Goal: Information Seeking & Learning: Find specific fact

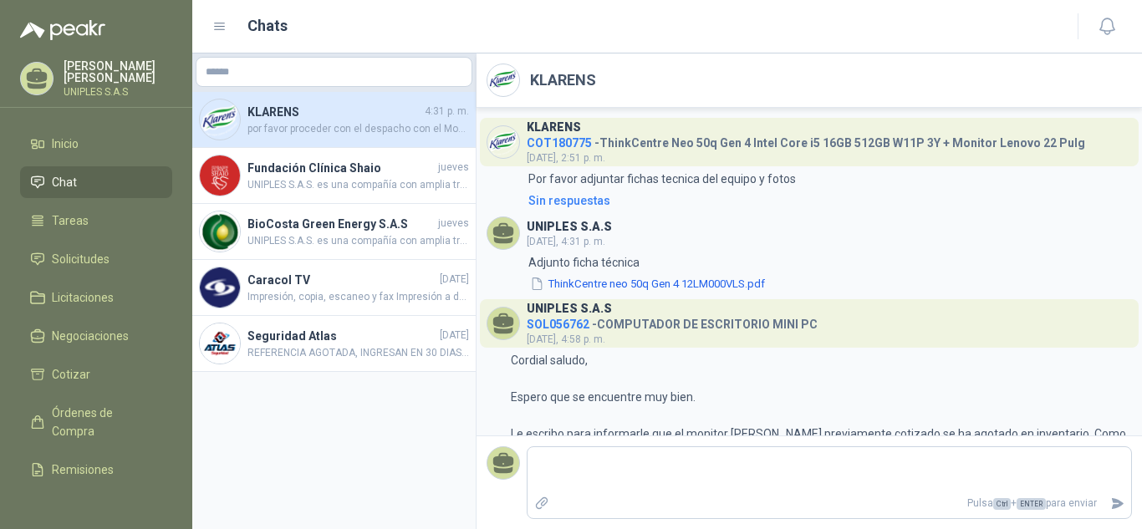
scroll to position [482, 0]
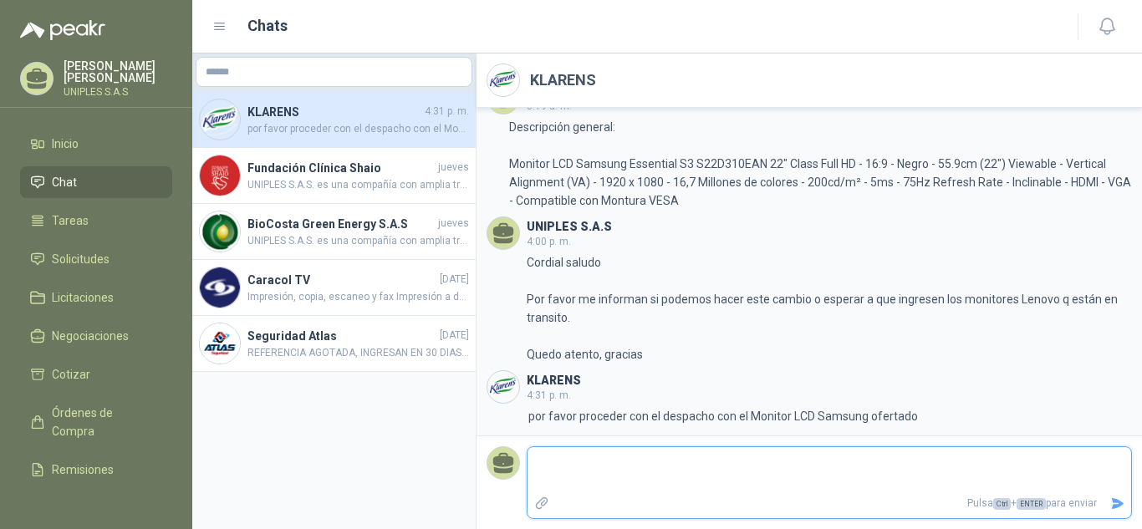
click at [781, 467] on textarea at bounding box center [829, 470] width 604 height 38
click at [756, 475] on textarea at bounding box center [829, 470] width 604 height 38
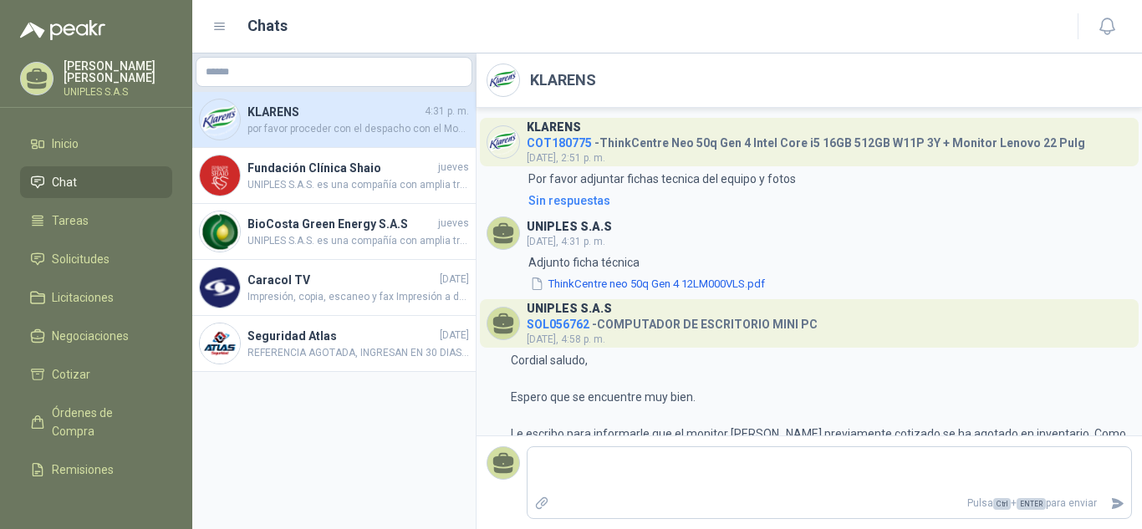
click at [563, 131] on h3 "KLARENS" at bounding box center [554, 127] width 54 height 9
click at [564, 146] on span "COT180775" at bounding box center [559, 142] width 65 height 13
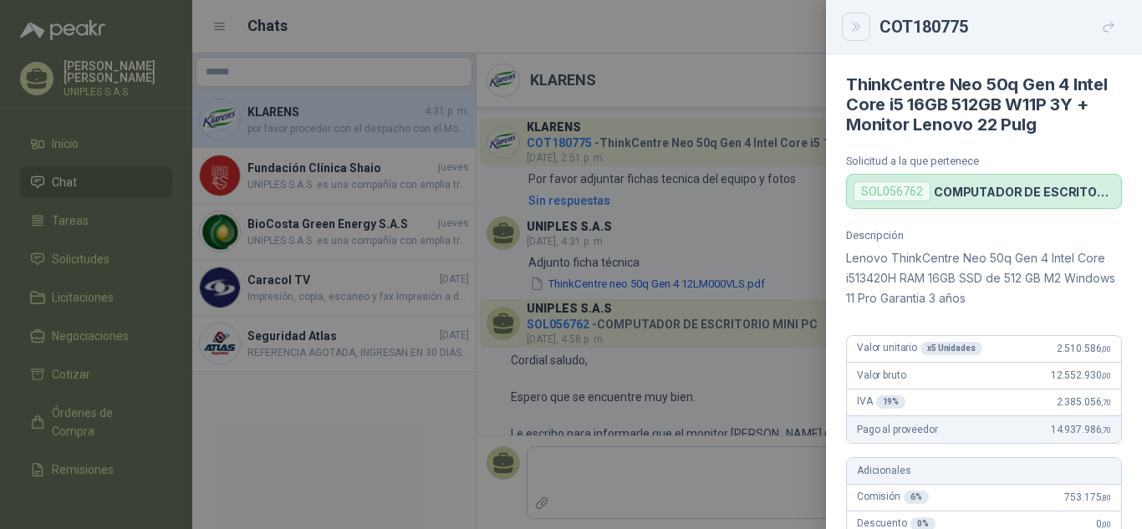
click at [867, 28] on button "Close" at bounding box center [856, 27] width 28 height 28
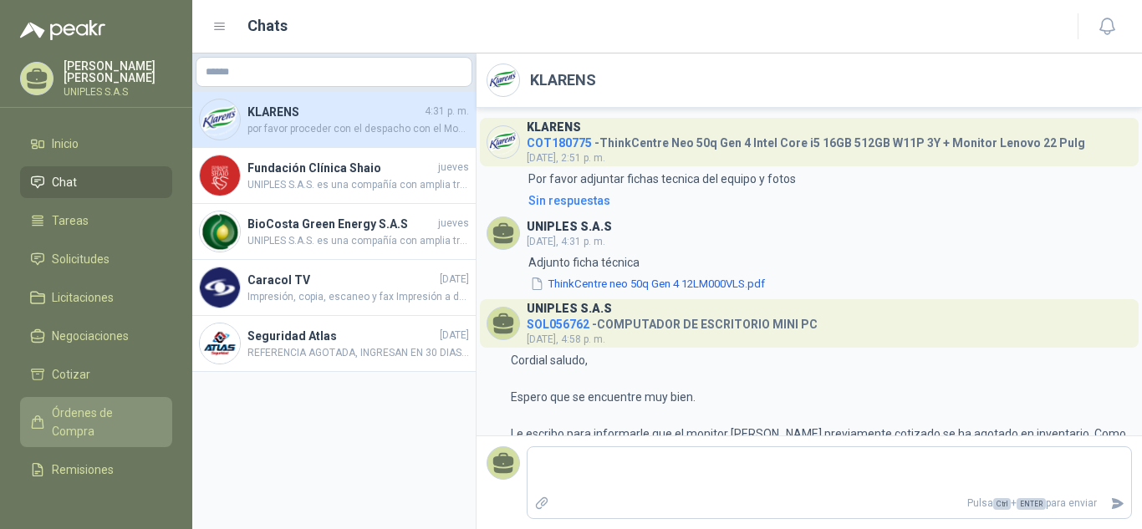
click at [79, 405] on span "Órdenes de Compra" at bounding box center [104, 422] width 104 height 37
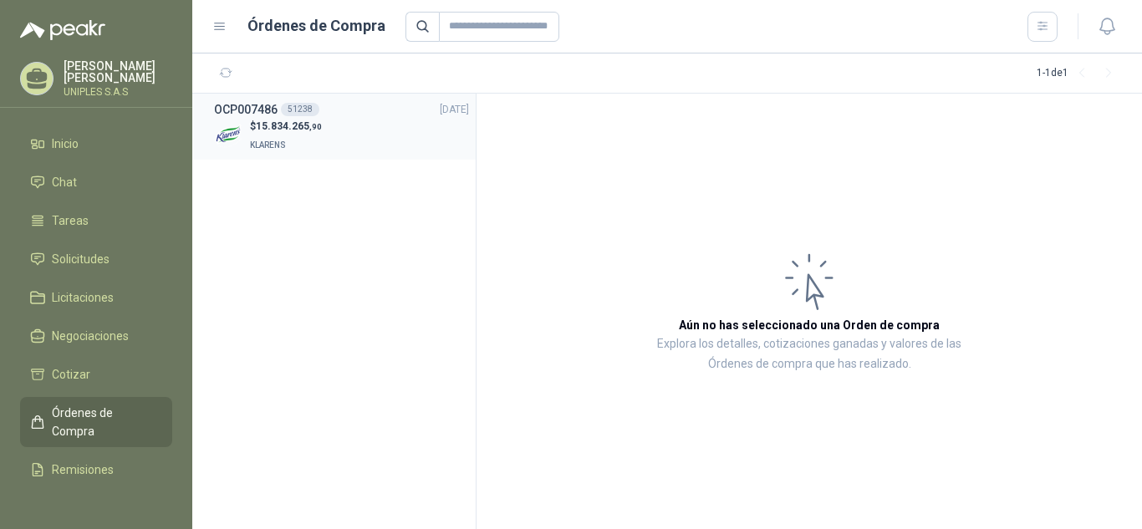
click at [283, 123] on span "15.834.265 ,90" at bounding box center [289, 126] width 66 height 12
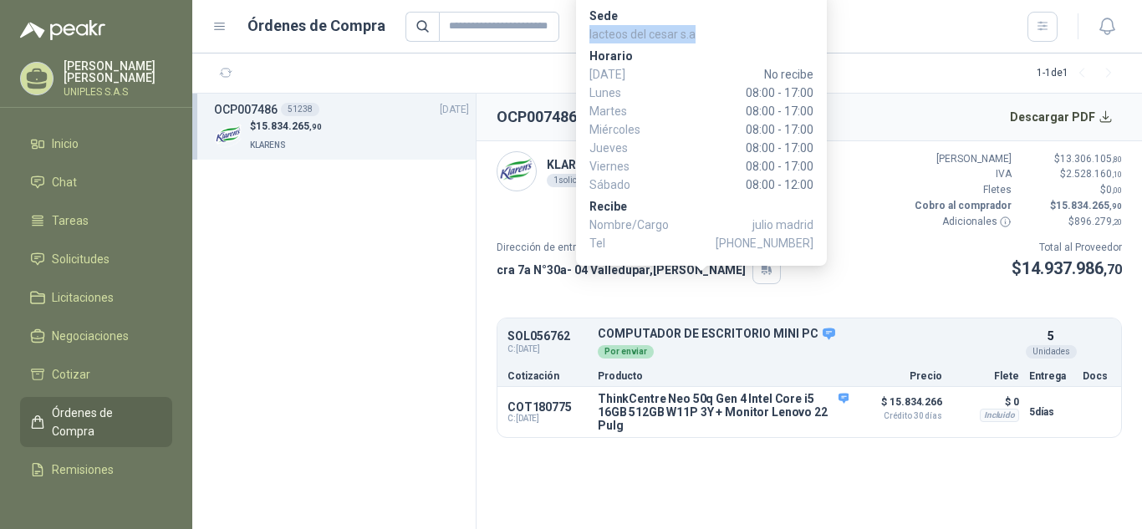
drag, startPoint x: 699, startPoint y: 37, endPoint x: 588, endPoint y: 37, distance: 110.3
click at [589, 37] on p "lacteos del cesar s.a" at bounding box center [701, 34] width 224 height 18
copy p "lacteos del cesar s.a"
copy p "julio madrid"
drag, startPoint x: 745, startPoint y: 227, endPoint x: 812, endPoint y: 221, distance: 68.0
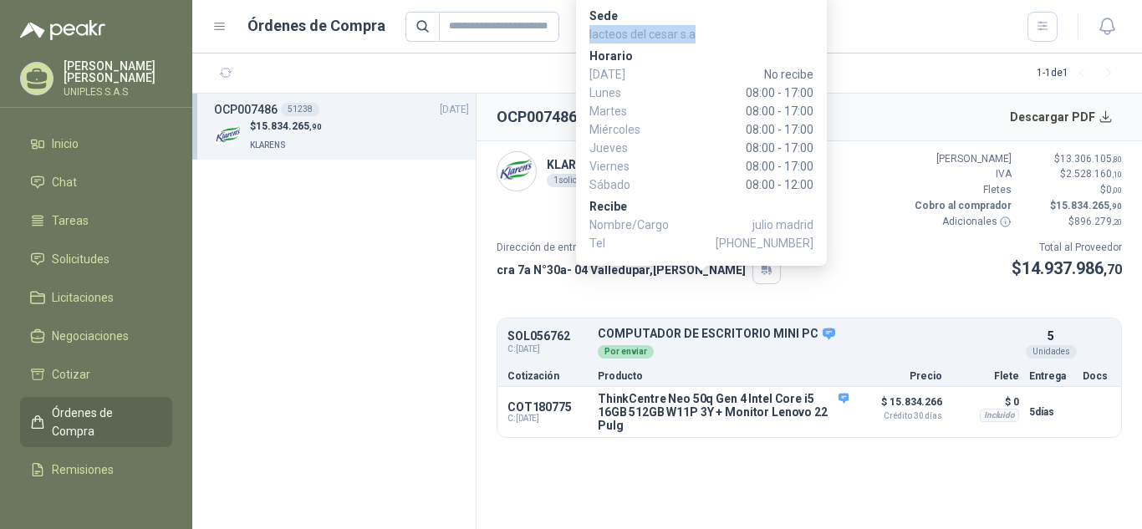
click at [812, 221] on p "Nombre/Cargo julio madrid" at bounding box center [701, 225] width 224 height 18
copy span "3157954744"
drag, startPoint x: 750, startPoint y: 242, endPoint x: 812, endPoint y: 242, distance: 61.9
click at [812, 242] on span "[PHONE_NUMBER]" at bounding box center [765, 243] width 98 height 18
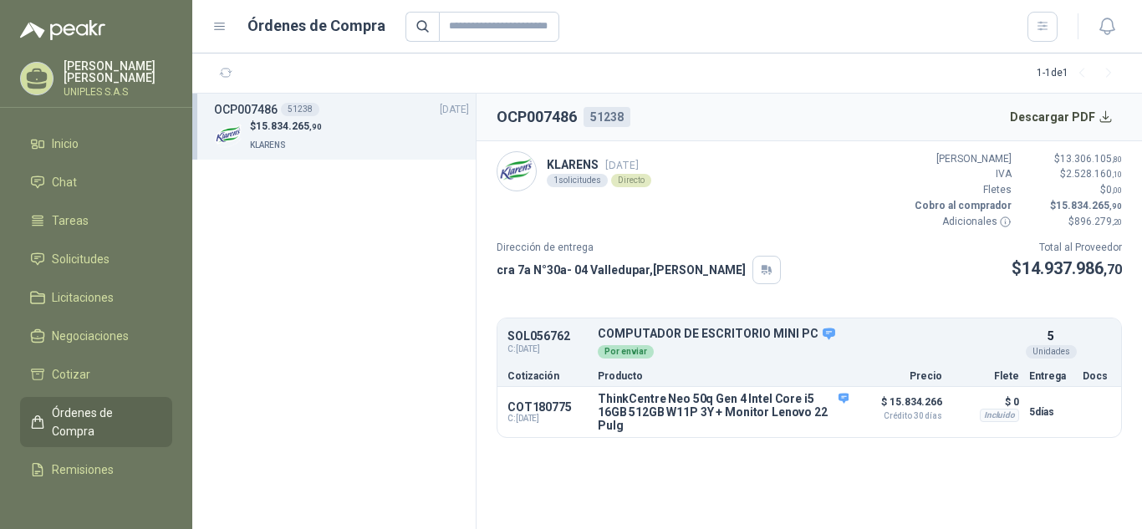
click at [387, 227] on section "OCP007486 51238 [DATE] $ 15.834.265 ,90 KLARENS" at bounding box center [334, 312] width 284 height 436
click at [70, 177] on span "Chat" at bounding box center [64, 182] width 25 height 18
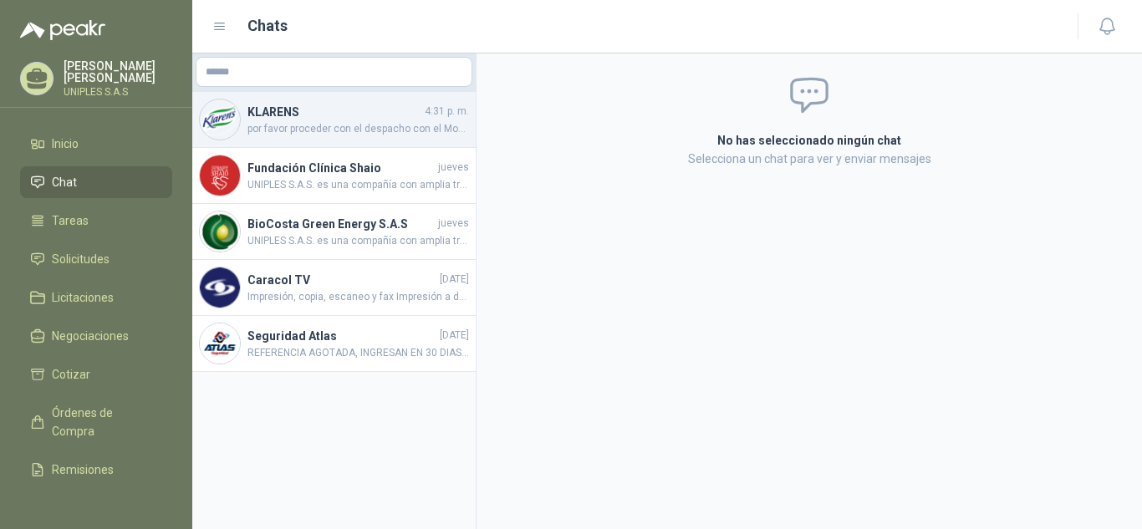
click at [326, 122] on span "por favor proceder con el despacho con el Monitor LCD Samsung ofertado" at bounding box center [358, 129] width 222 height 16
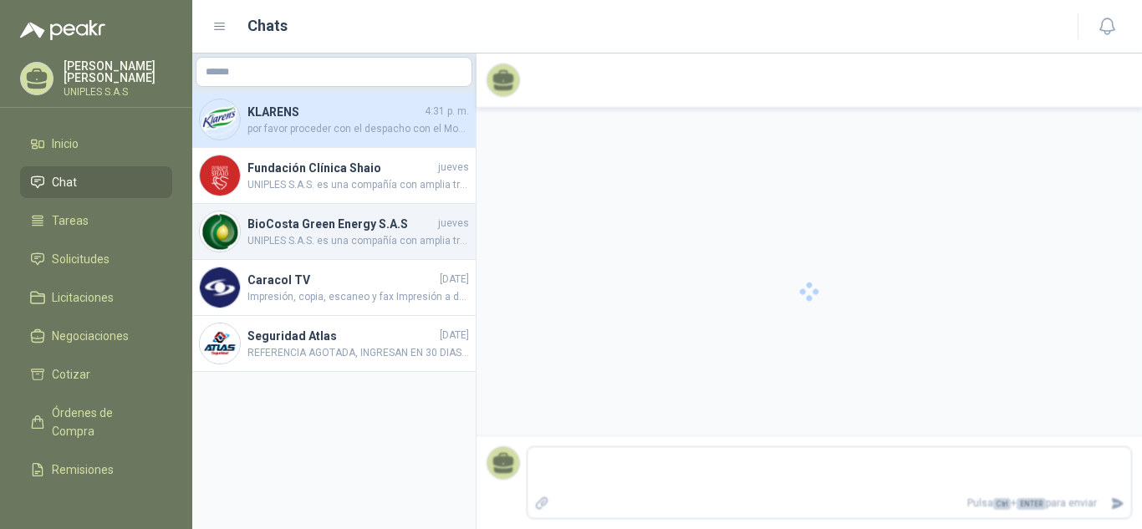
scroll to position [482, 0]
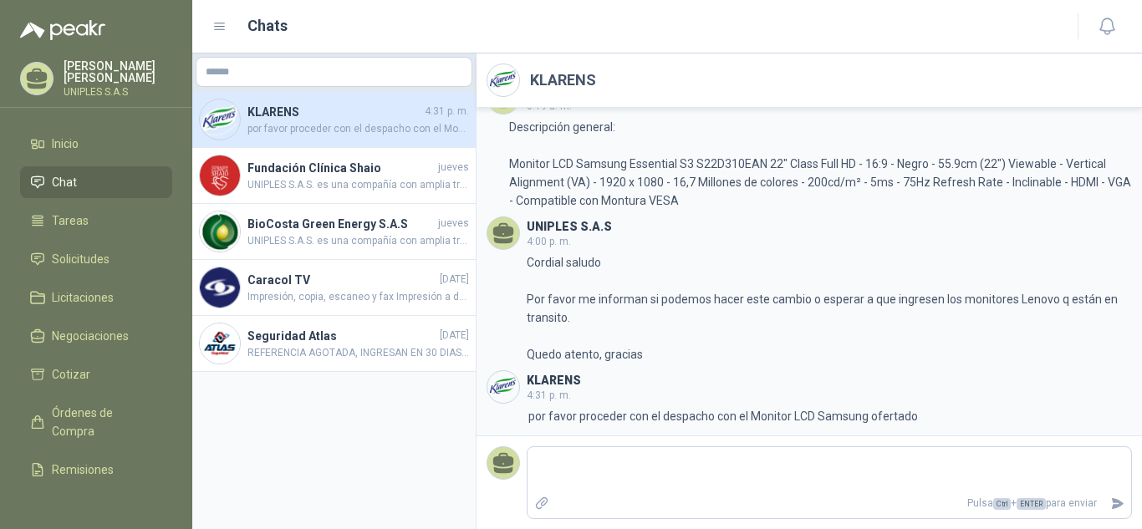
click at [793, 227] on header "UNIPLES S.A.S 4:00 p. m." at bounding box center [808, 232] width 645 height 33
click at [56, 141] on span "Inicio" at bounding box center [65, 144] width 27 height 18
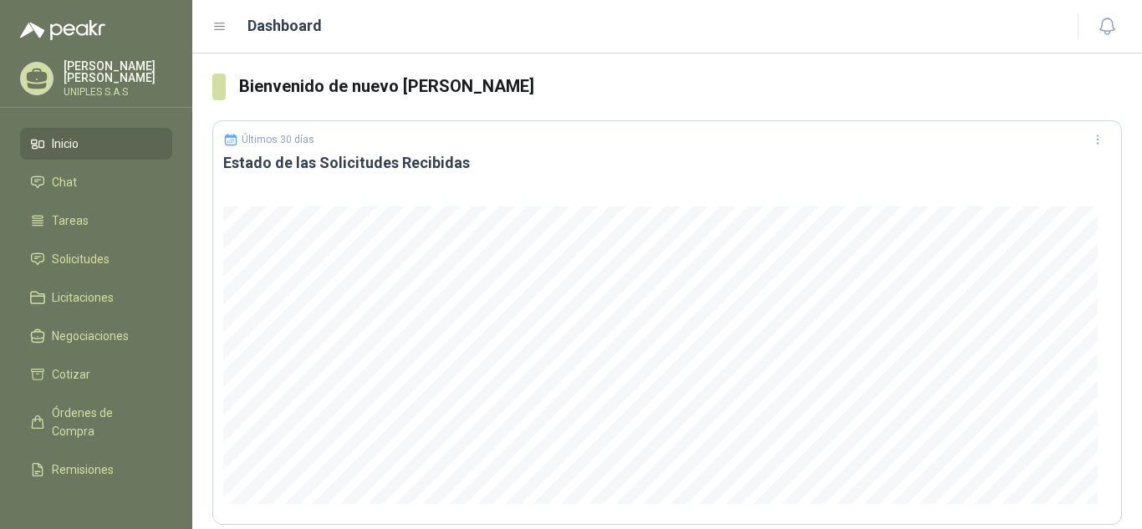
click at [84, 142] on li "Inicio" at bounding box center [96, 144] width 132 height 18
click at [89, 428] on span "Órdenes de Compra" at bounding box center [104, 422] width 104 height 37
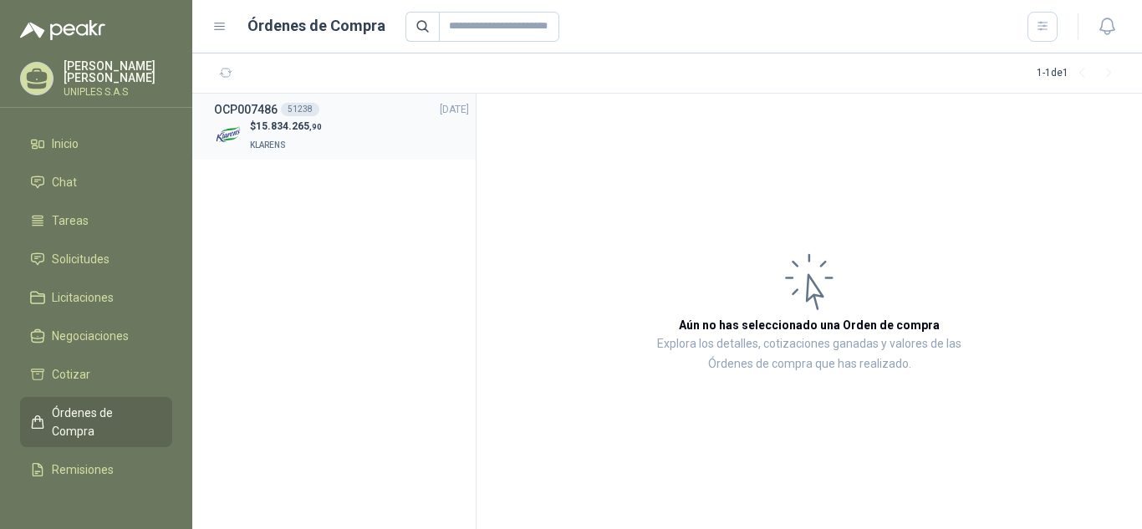
click at [298, 114] on div "51238" at bounding box center [300, 109] width 38 height 13
